Goal: Task Accomplishment & Management: Use online tool/utility

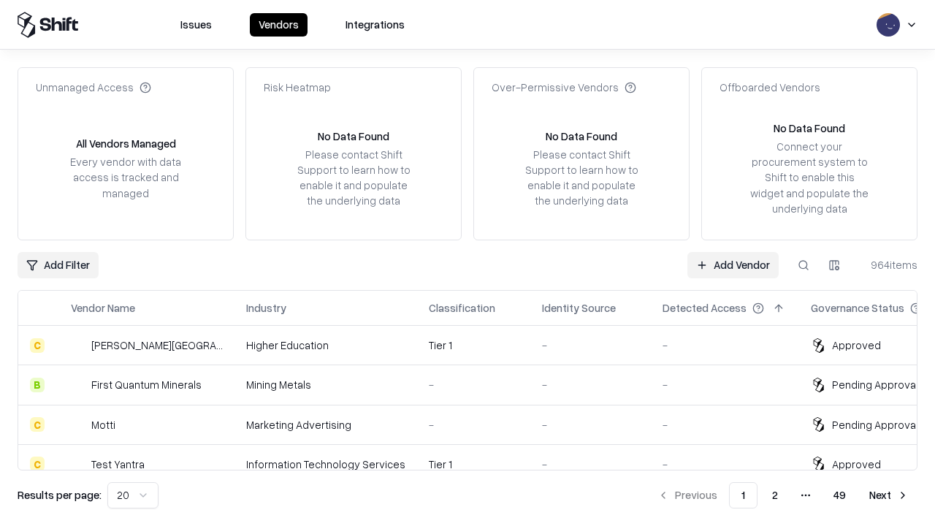
click at [733, 264] on link "Add Vendor" at bounding box center [732, 265] width 91 height 26
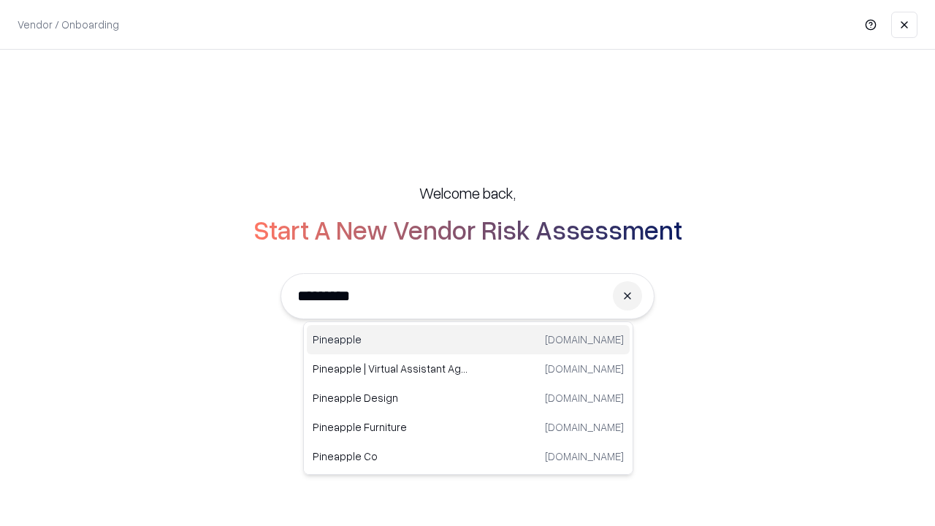
click at [468, 340] on div "Pineapple [DOMAIN_NAME]" at bounding box center [468, 339] width 323 height 29
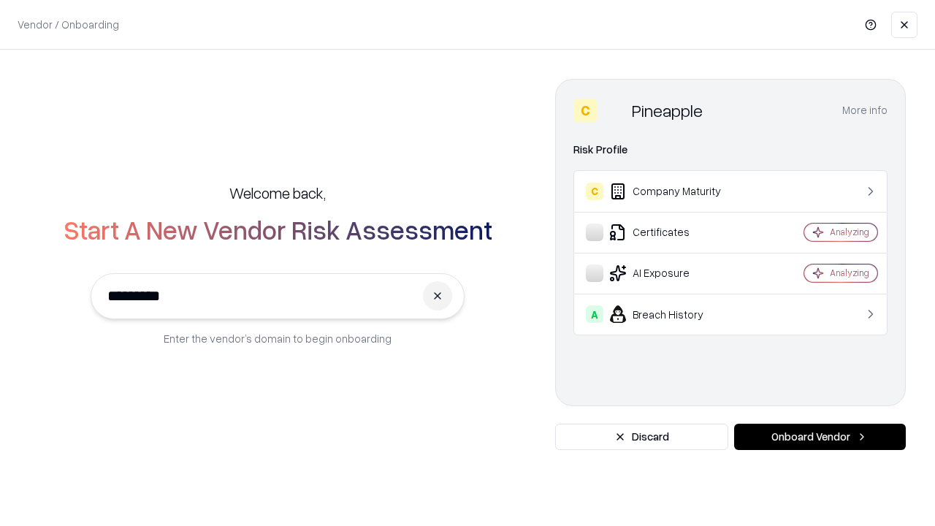
type input "*********"
click at [820, 437] on button "Onboard Vendor" at bounding box center [820, 437] width 172 height 26
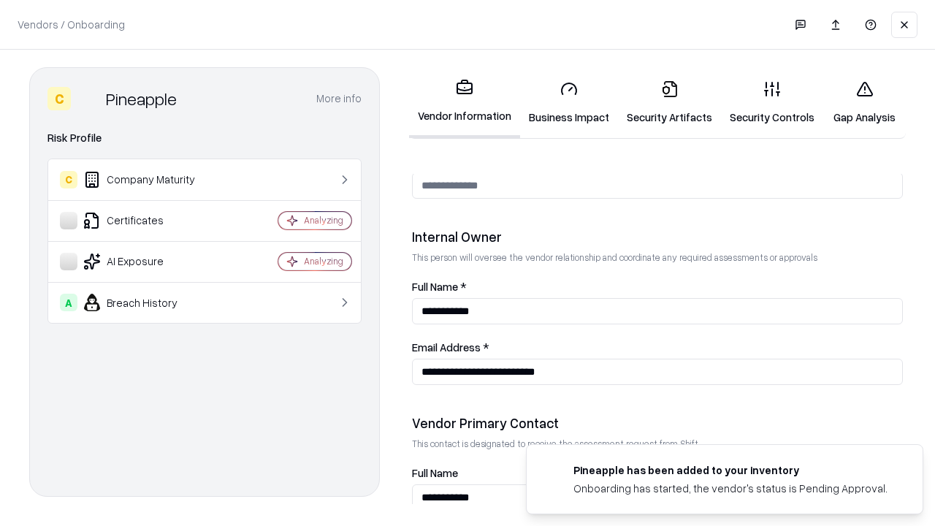
scroll to position [757, 0]
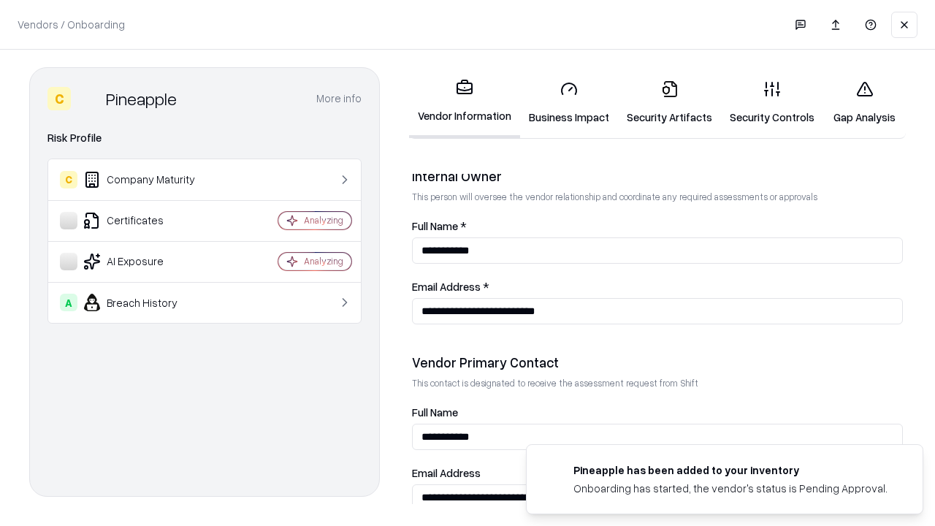
click at [569, 102] on link "Business Impact" at bounding box center [569, 103] width 98 height 68
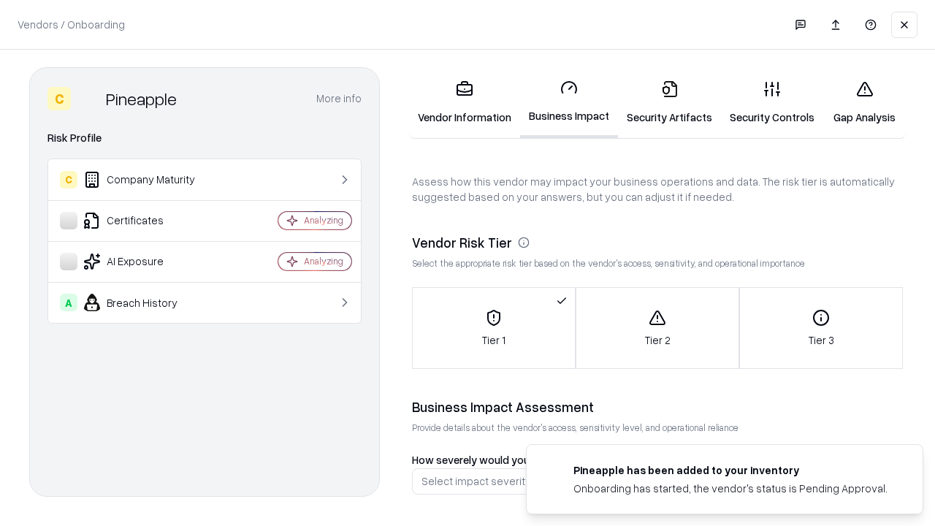
click at [669, 102] on link "Security Artifacts" at bounding box center [669, 103] width 103 height 68
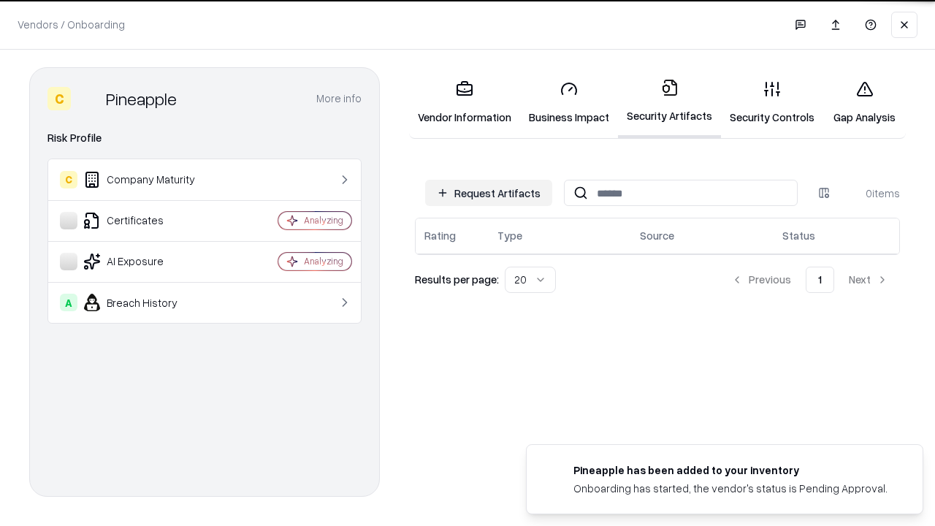
click at [489, 193] on button "Request Artifacts" at bounding box center [488, 193] width 127 height 26
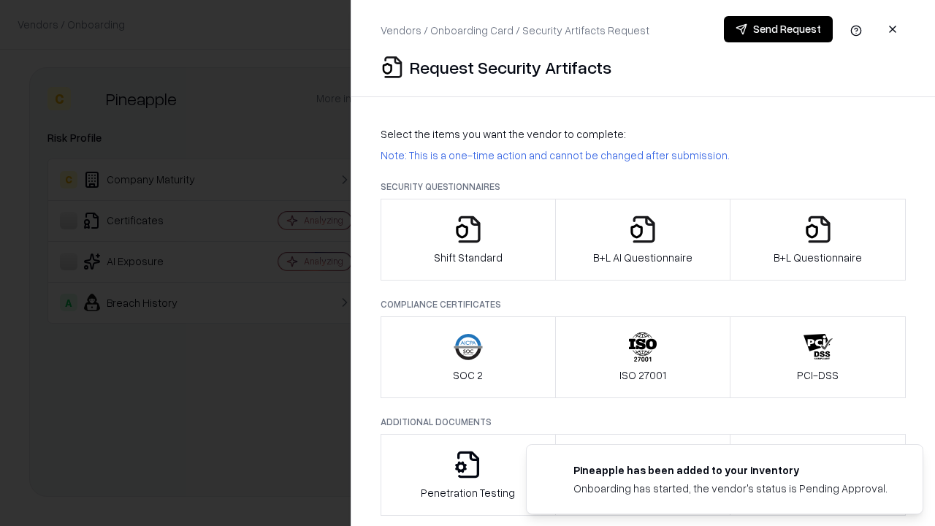
click at [467, 240] on icon "button" at bounding box center [468, 229] width 29 height 29
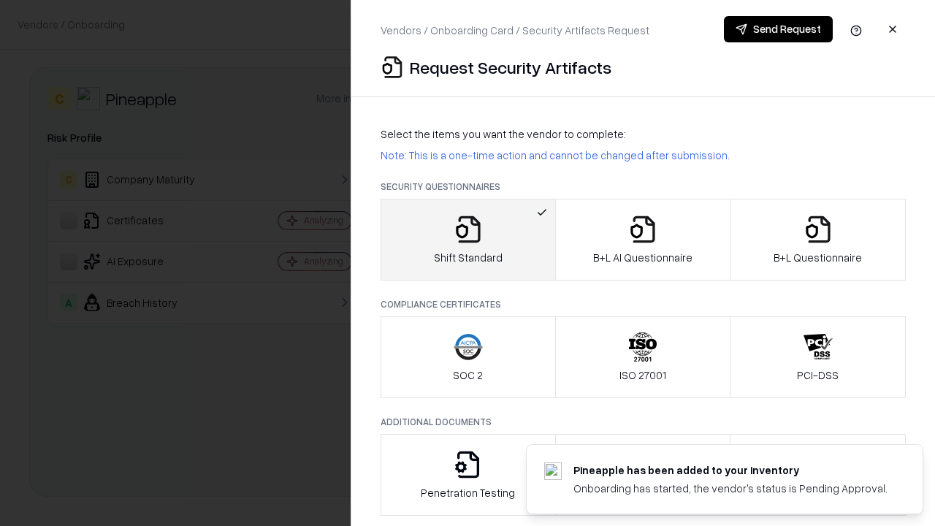
click at [778, 29] on button "Send Request" at bounding box center [778, 29] width 109 height 26
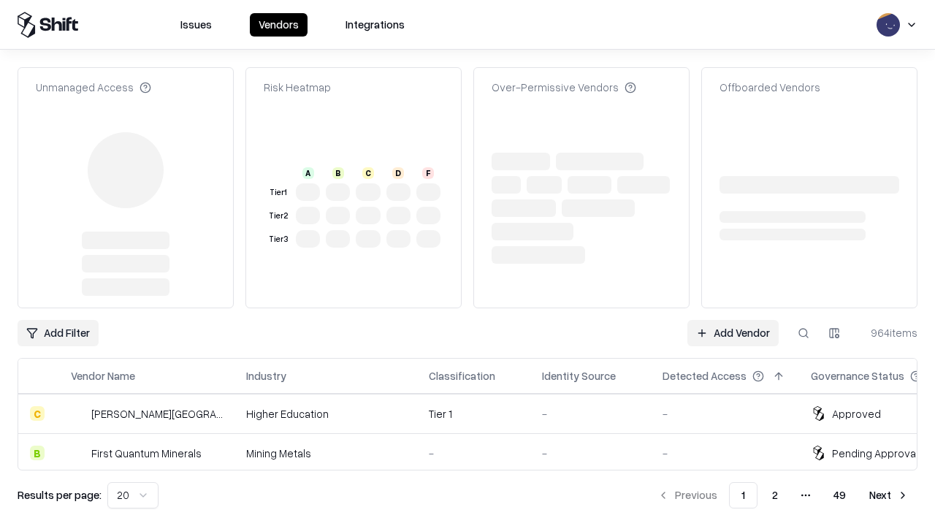
click at [733, 320] on link "Add Vendor" at bounding box center [732, 333] width 91 height 26
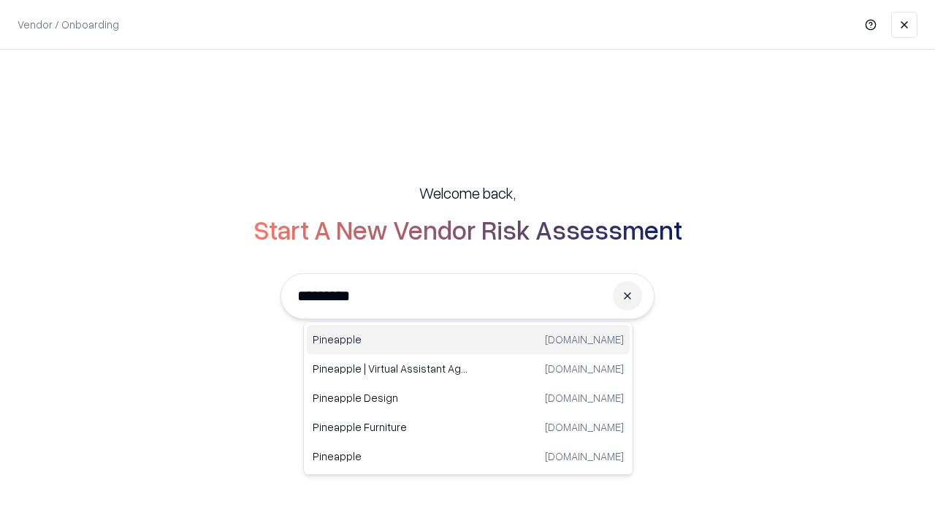
click at [468, 340] on div "Pineapple [DOMAIN_NAME]" at bounding box center [468, 339] width 323 height 29
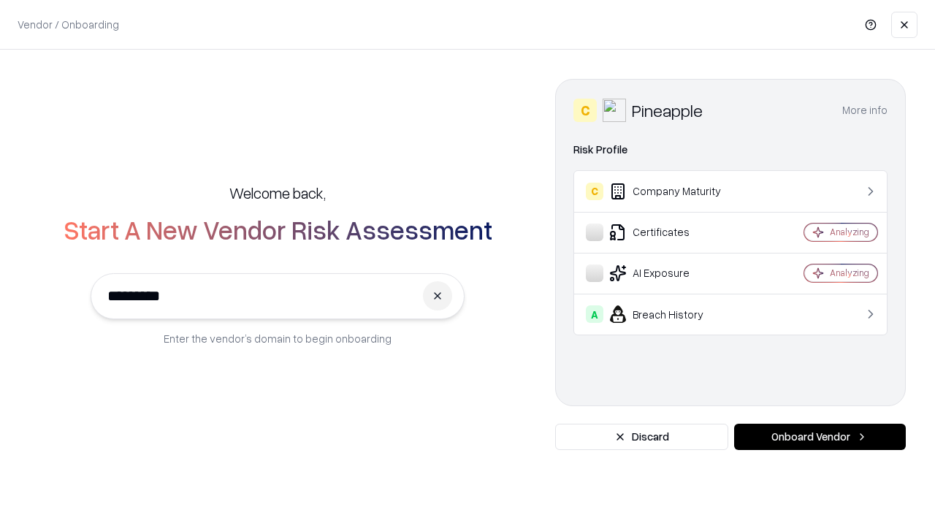
type input "*********"
click at [820, 437] on button "Onboard Vendor" at bounding box center [820, 437] width 172 height 26
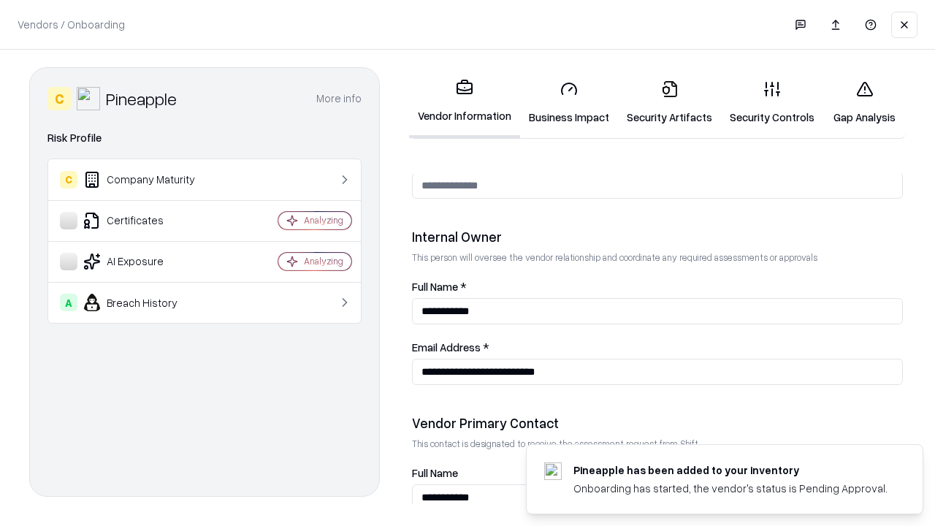
scroll to position [757, 0]
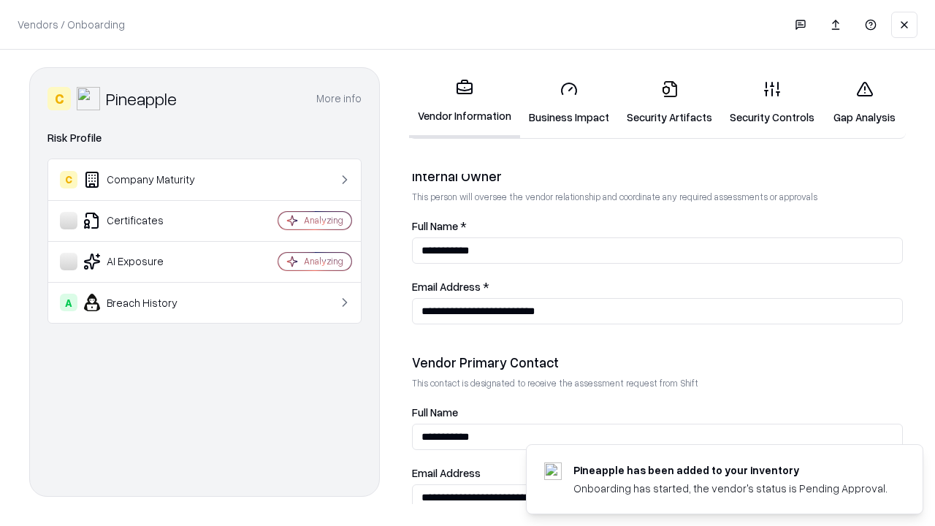
click at [864, 102] on link "Gap Analysis" at bounding box center [864, 103] width 83 height 68
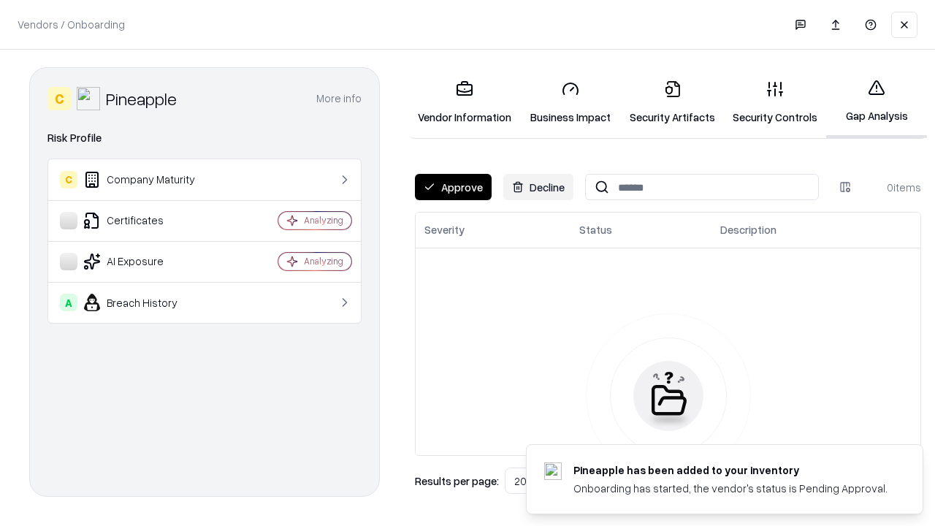
click at [453, 187] on button "Approve" at bounding box center [453, 187] width 77 height 26
